Goal: Task Accomplishment & Management: Use online tool/utility

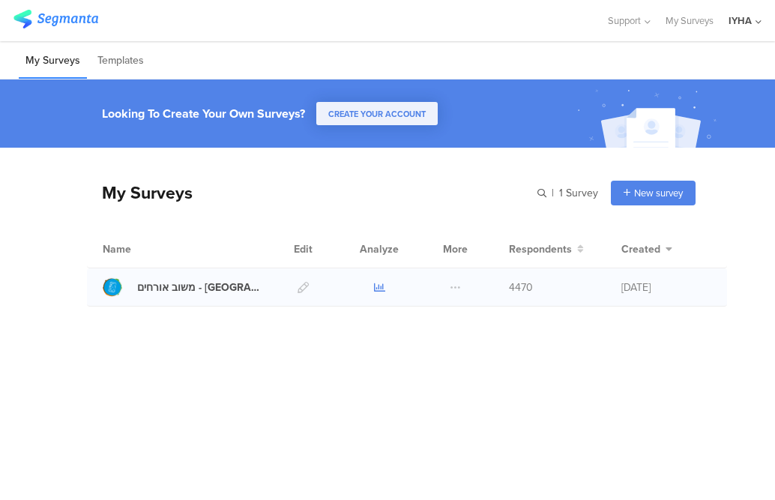
click at [378, 286] on icon at bounding box center [379, 287] width 11 height 11
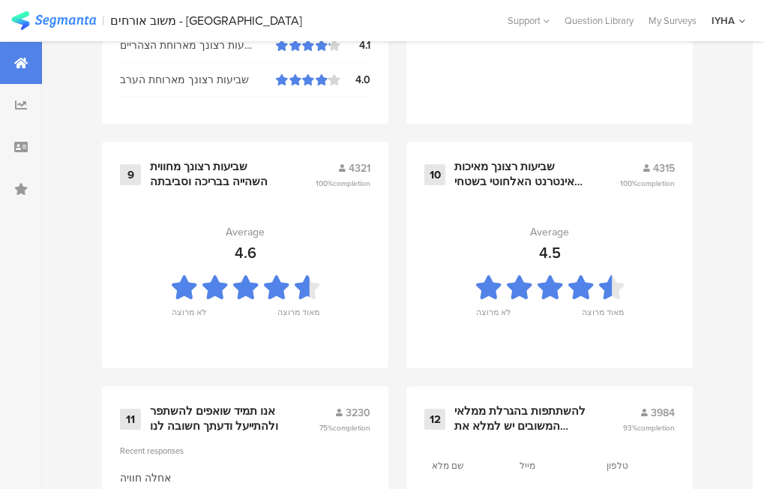
scroll to position [1741, 0]
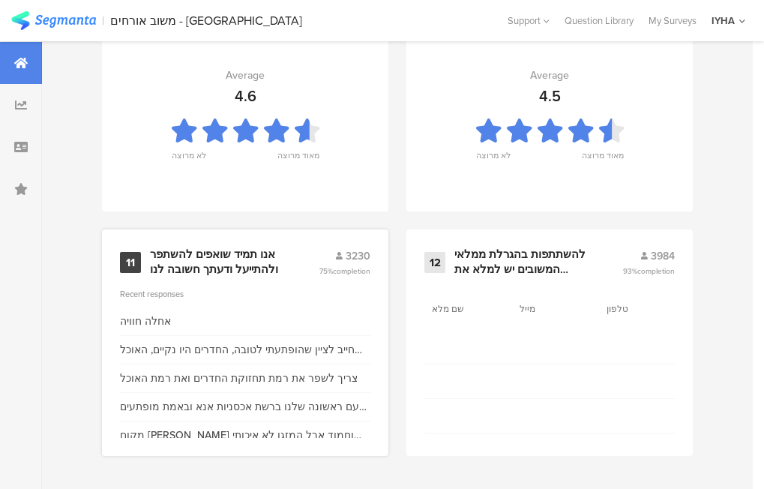
click at [177, 259] on div "אנו תמיד שואפים להשתפר ולהתייעל ודעתך חשובה לנו" at bounding box center [216, 261] width 133 height 29
